Goal: Check status: Check status

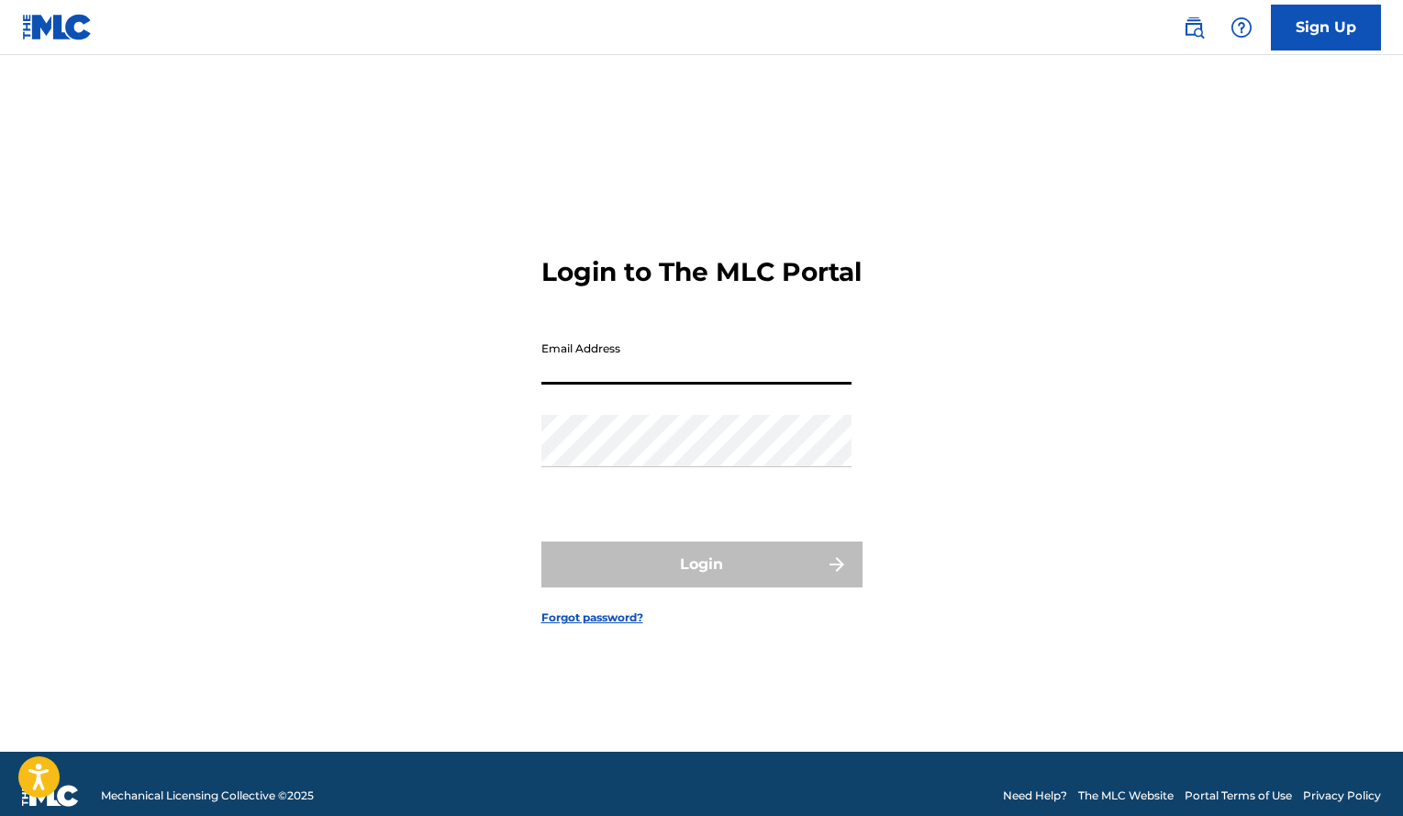
click at [639, 374] on input "Email Address" at bounding box center [696, 358] width 310 height 52
type input "[EMAIL_ADDRESS][DOMAIN_NAME]"
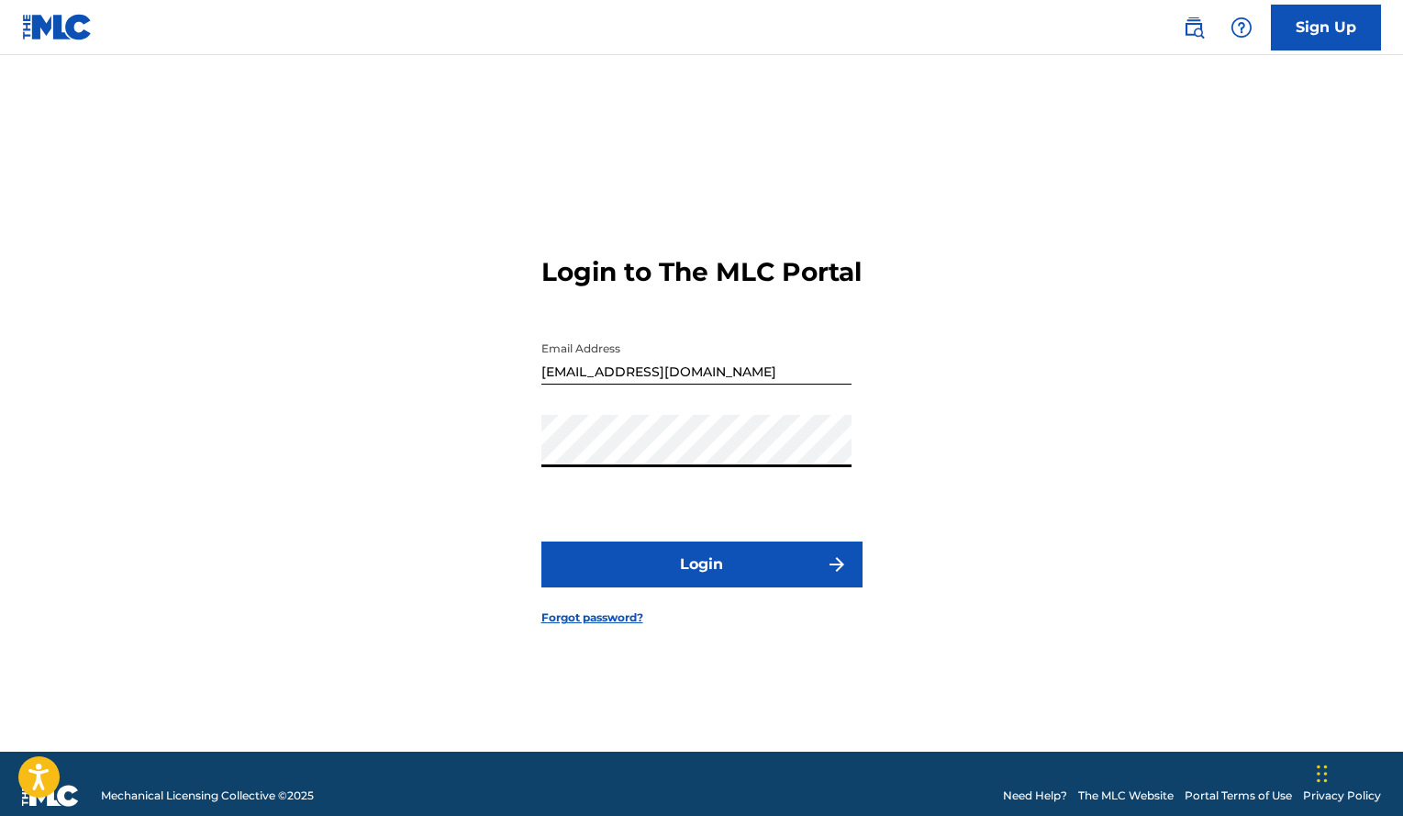
click at [541, 541] on button "Login" at bounding box center [701, 564] width 321 height 46
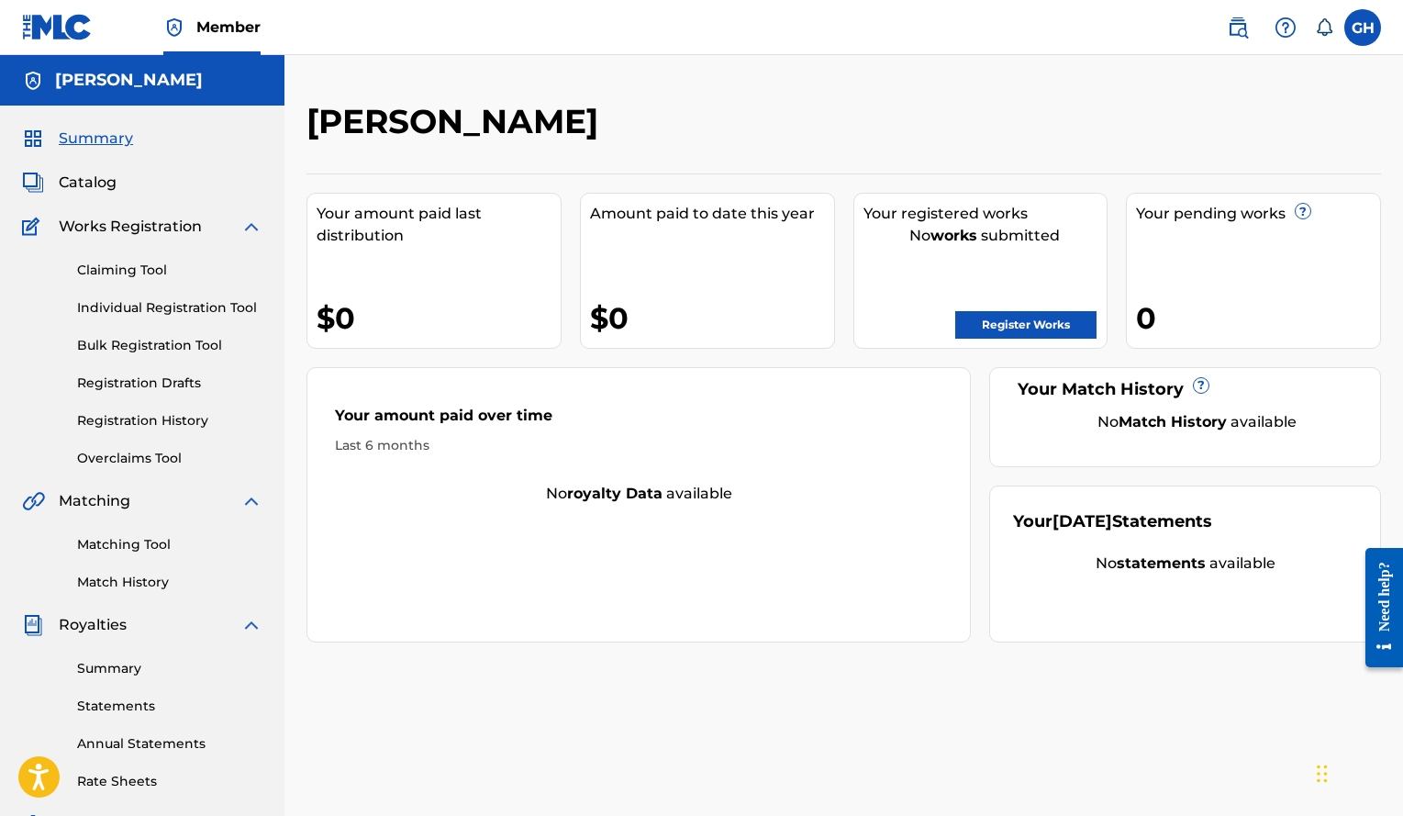
click at [68, 171] on div "Summary Catalog Works Registration Claiming Tool Individual Registration Tool B…" at bounding box center [142, 578] width 285 height 944
click at [75, 175] on span "Catalog" at bounding box center [88, 183] width 58 height 22
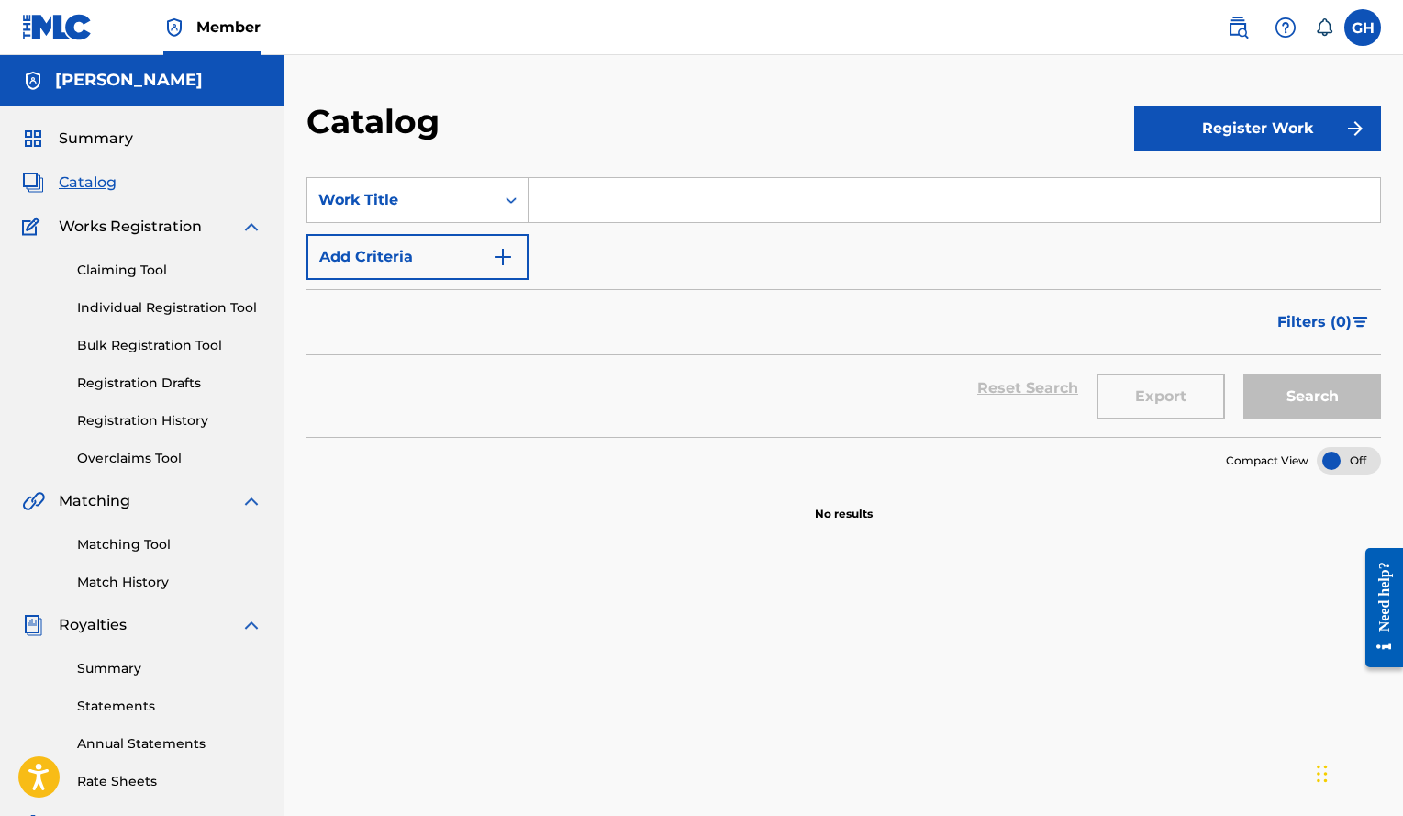
click at [128, 419] on link "Registration History" at bounding box center [169, 420] width 185 height 19
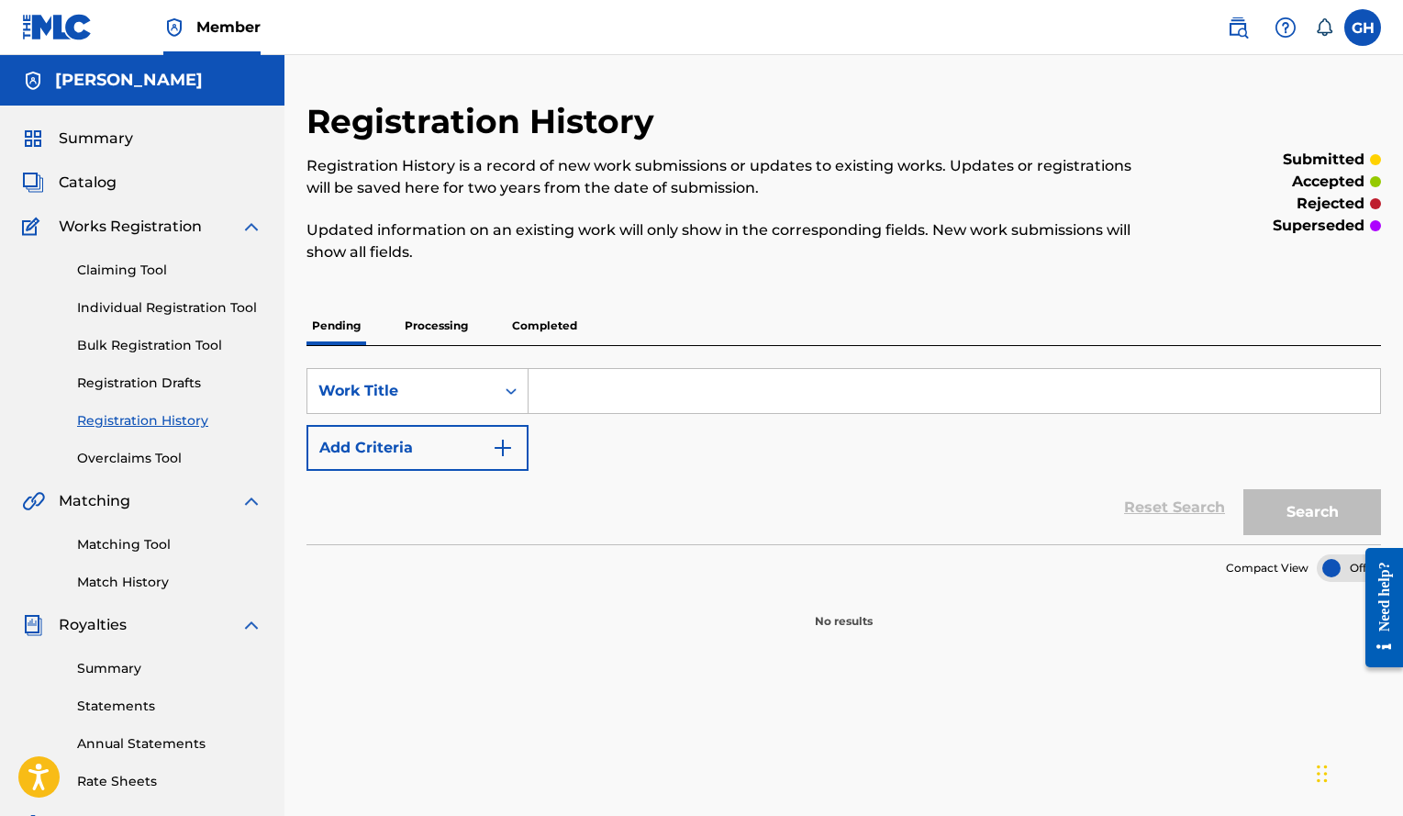
click at [463, 330] on p "Processing" at bounding box center [436, 326] width 74 height 39
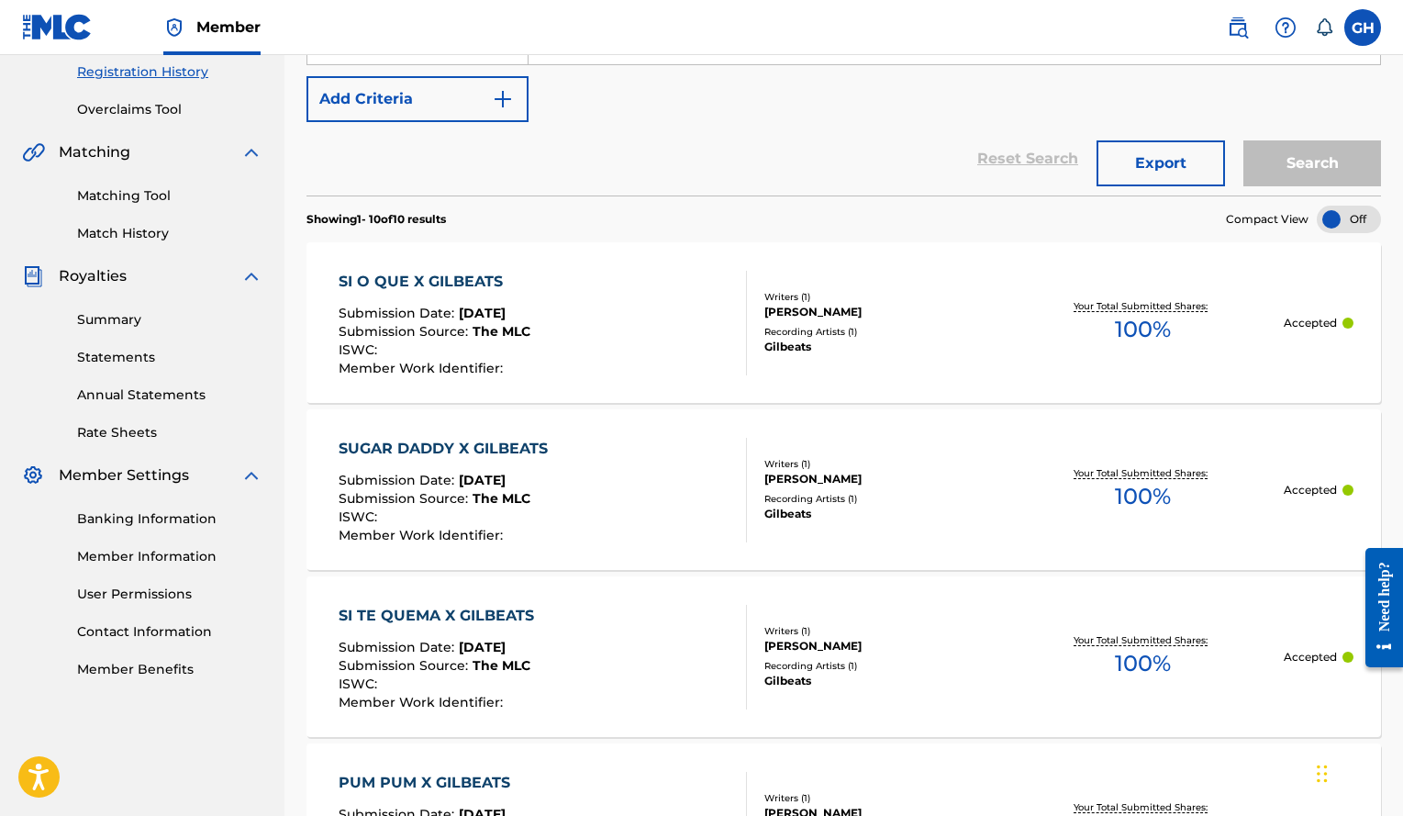
scroll to position [348, 0]
click at [585, 317] on div "SI O QUE X GILBEATS Submission Date : [DATE] Submission Source : The MLC ISWC :…" at bounding box center [543, 324] width 408 height 105
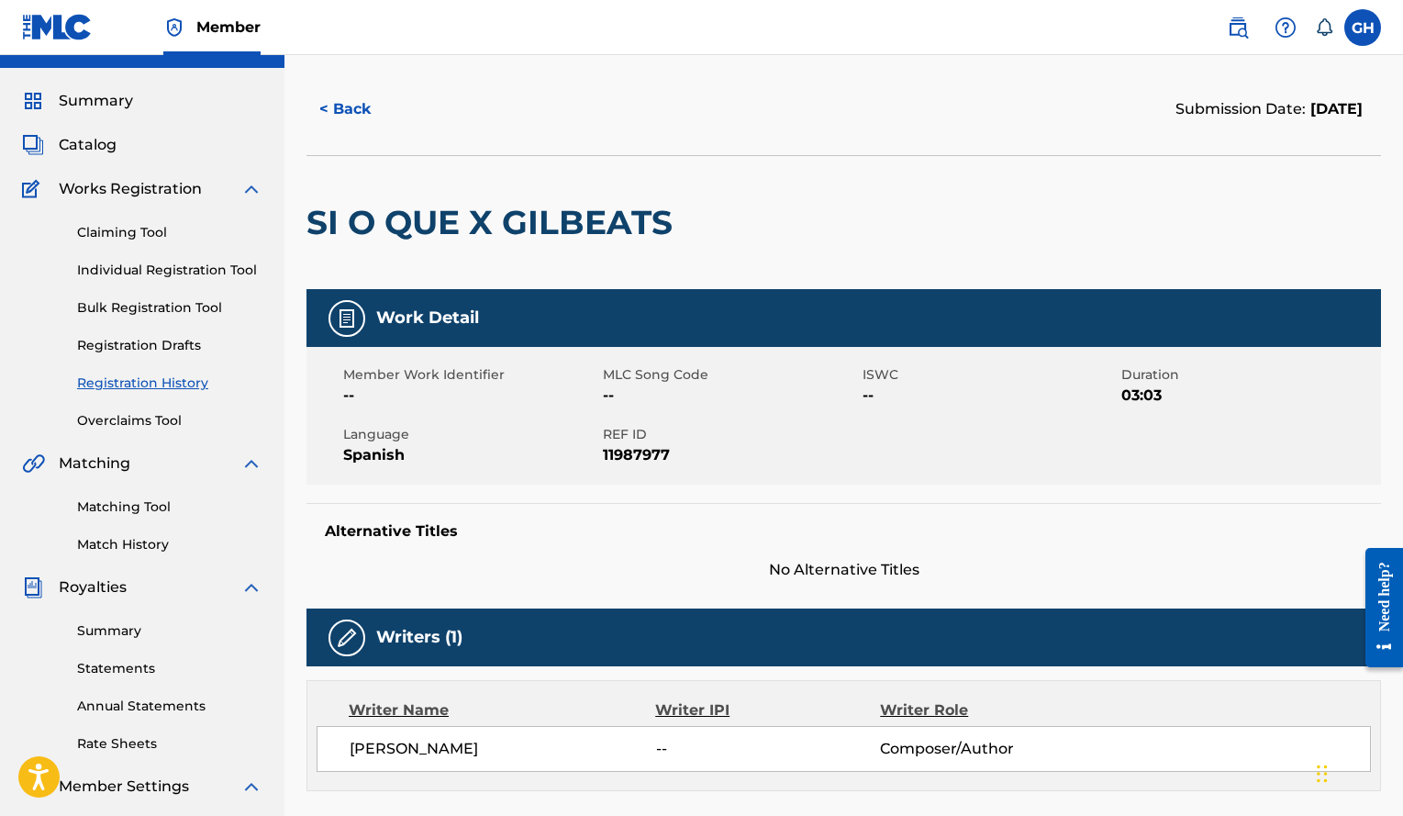
scroll to position [45, 0]
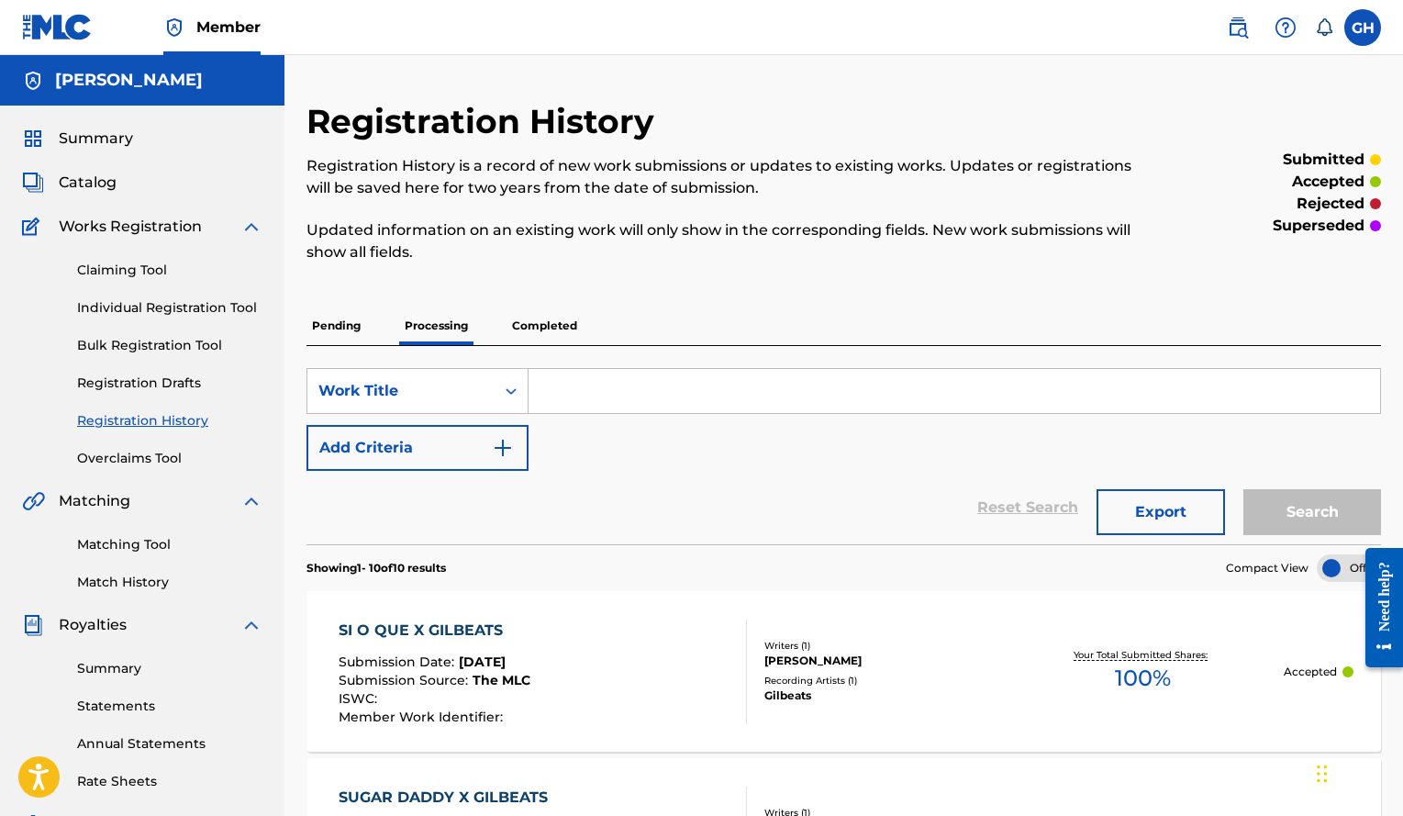
click at [557, 331] on p "Completed" at bounding box center [545, 326] width 76 height 39
